Goal: Information Seeking & Learning: Understand process/instructions

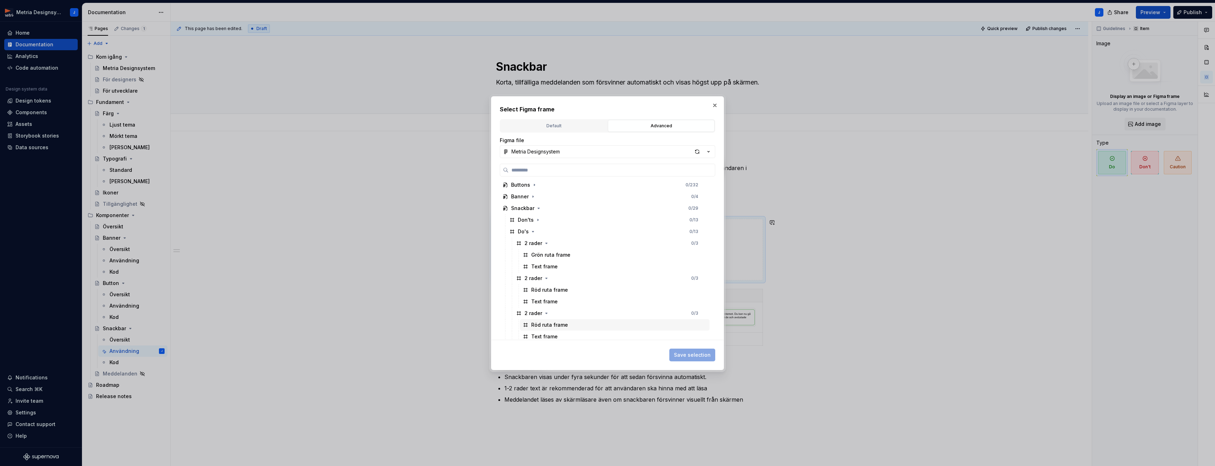
scroll to position [66, 0]
click at [539, 237] on icon "button" at bounding box center [538, 236] width 6 height 6
drag, startPoint x: 715, startPoint y: 106, endPoint x: 717, endPoint y: 112, distance: 6.4
click at [715, 106] on button "button" at bounding box center [715, 105] width 10 height 10
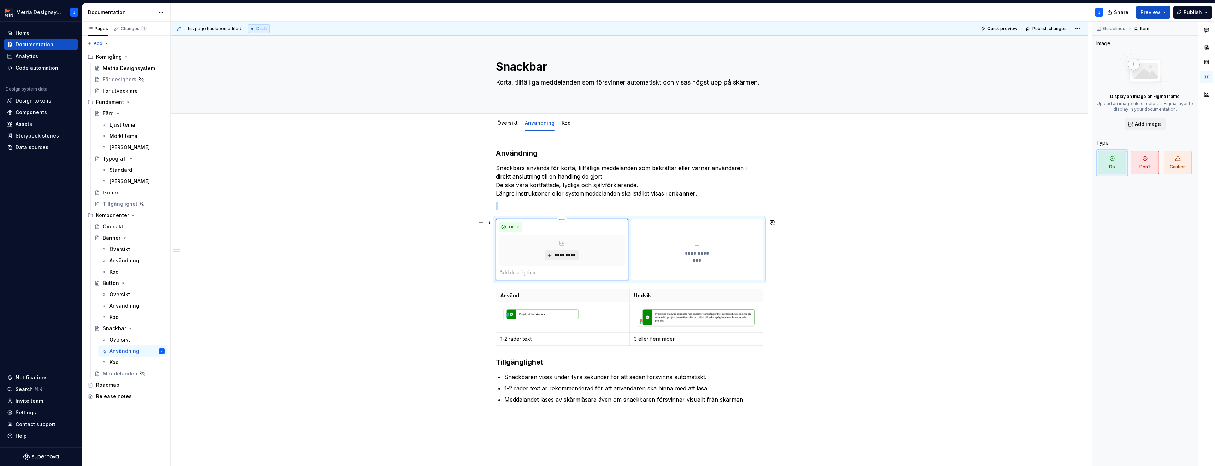
click at [563, 253] on span "*********" at bounding box center [565, 255] width 22 height 6
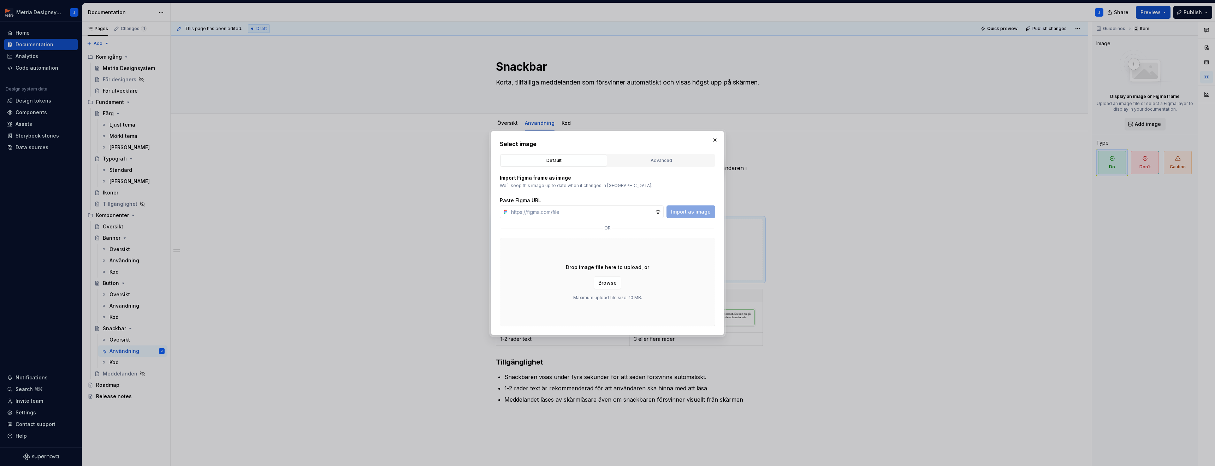
click at [716, 138] on button "button" at bounding box center [715, 140] width 10 height 10
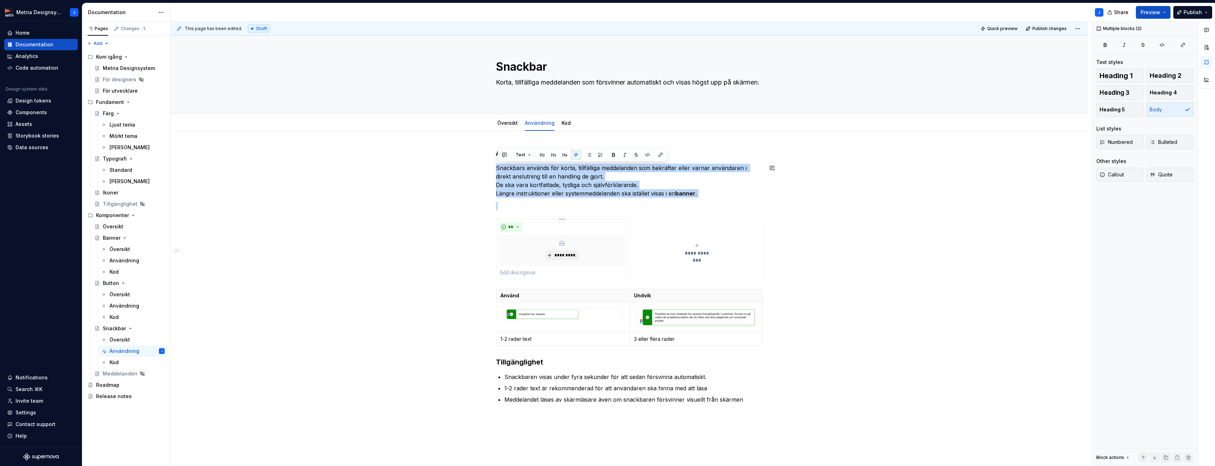
drag, startPoint x: 497, startPoint y: 170, endPoint x: 715, endPoint y: 198, distance: 219.4
click at [715, 197] on div "**********" at bounding box center [629, 284] width 267 height 272
copy p "Snackbars används för korta, tillfälliga meddelanden som bekräftar eller varnar…"
click at [553, 253] on button "*********" at bounding box center [562, 255] width 34 height 10
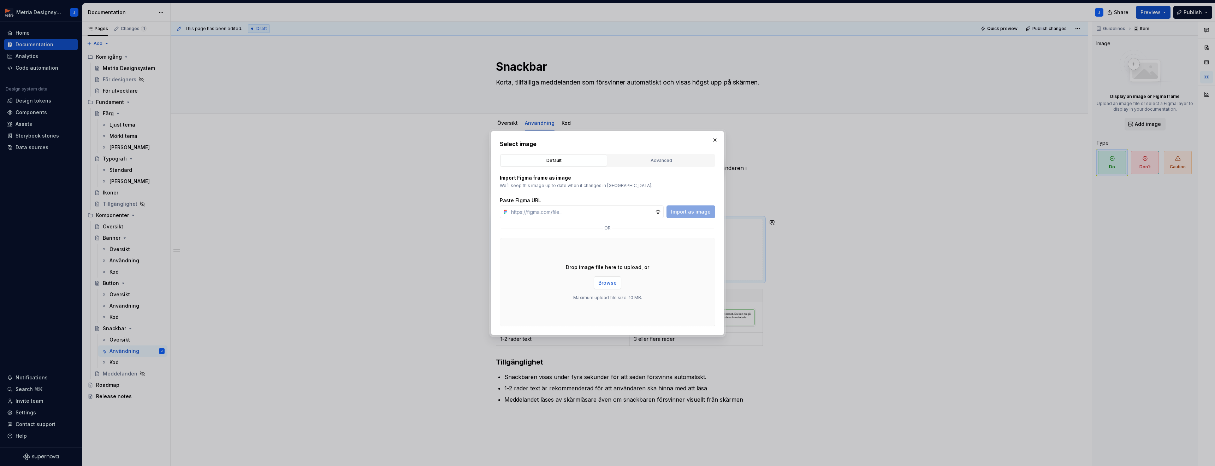
click at [612, 287] on button "Browse" at bounding box center [608, 282] width 28 height 13
click at [655, 159] on div "Advanced" at bounding box center [661, 160] width 102 height 7
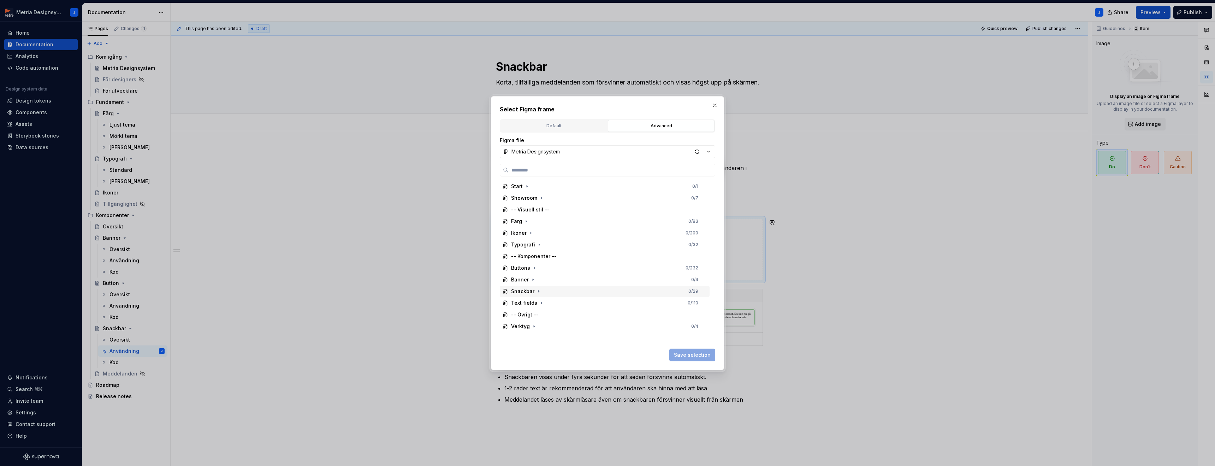
scroll to position [0, 2]
click at [538, 291] on icon "button" at bounding box center [539, 291] width 6 height 6
drag, startPoint x: 533, startPoint y: 313, endPoint x: 547, endPoint y: 307, distance: 14.9
click at [533, 313] on icon "button" at bounding box center [533, 315] width 6 height 6
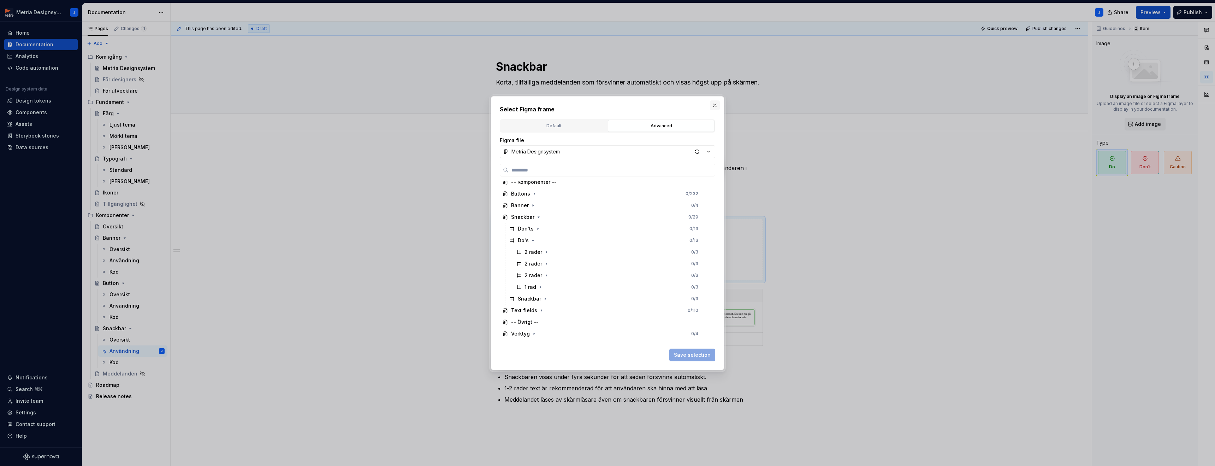
click at [720, 103] on button "button" at bounding box center [715, 105] width 10 height 10
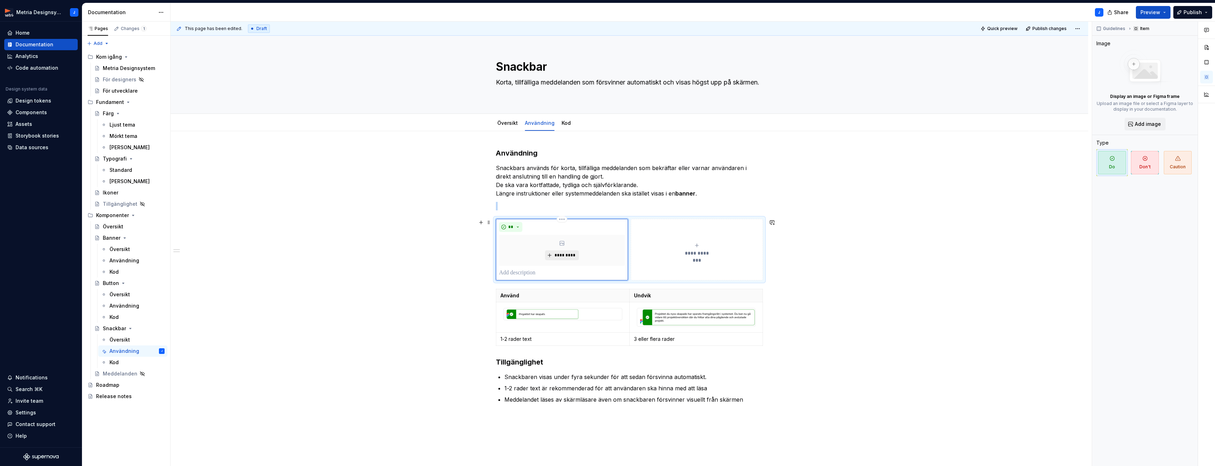
click at [566, 253] on span "*********" at bounding box center [565, 255] width 22 height 6
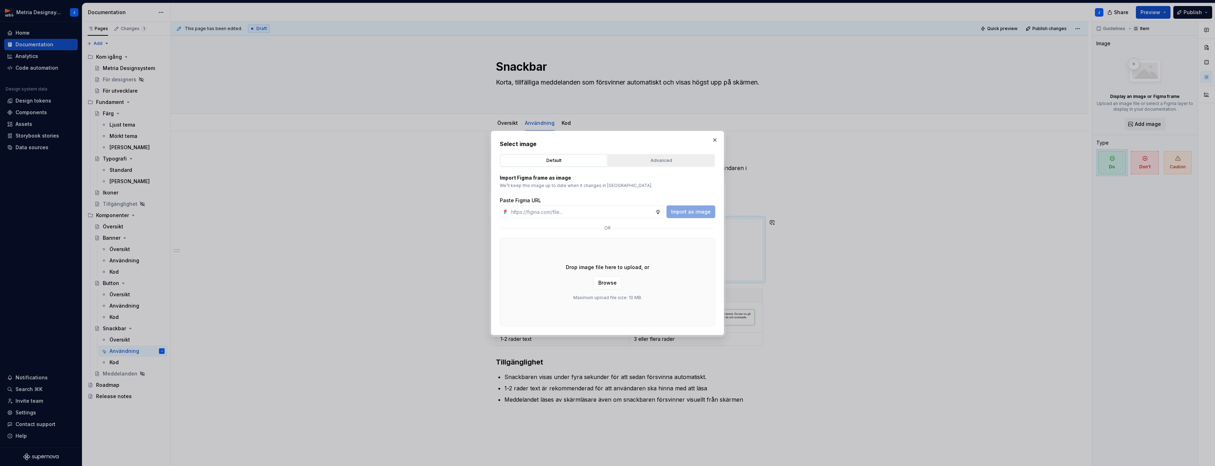
click at [671, 161] on div "Advanced" at bounding box center [661, 160] width 102 height 7
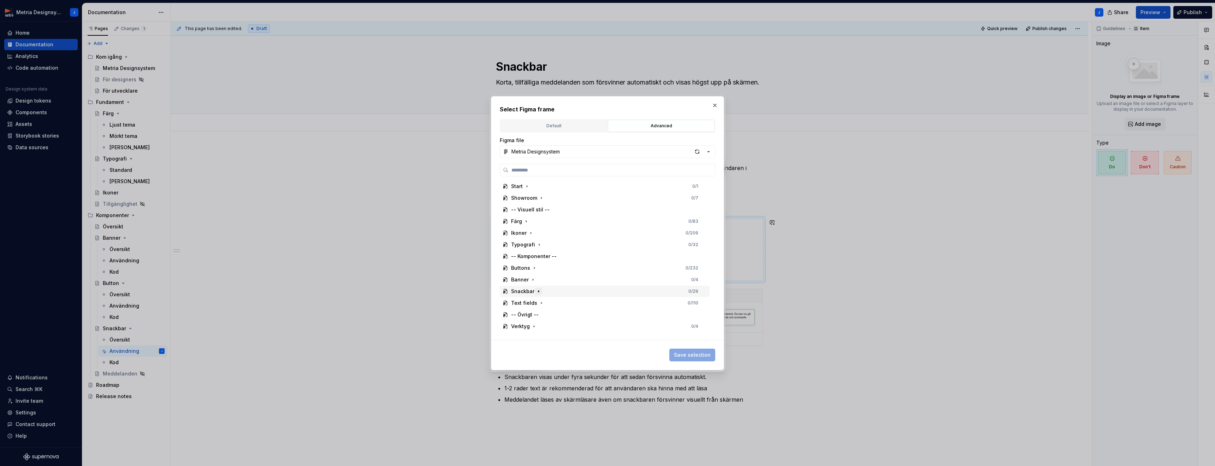
click at [538, 291] on icon "button" at bounding box center [538, 291] width 1 height 2
click at [534, 316] on icon "button" at bounding box center [533, 315] width 6 height 6
click at [547, 251] on icon "button" at bounding box center [547, 252] width 6 height 6
click at [548, 252] on icon "button" at bounding box center [547, 252] width 6 height 6
click at [699, 153] on div "button" at bounding box center [697, 152] width 10 height 10
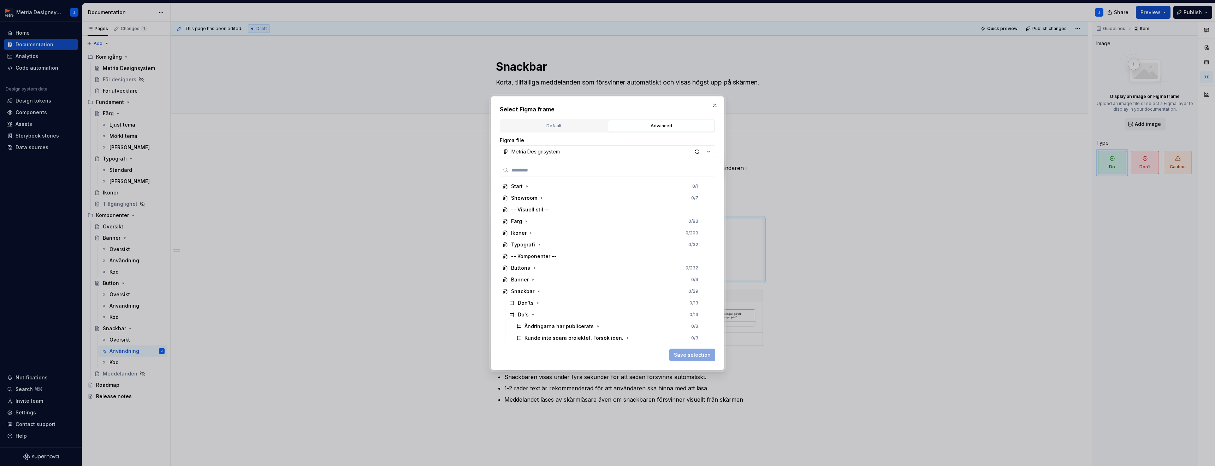
type textarea "*"
